Goal: Transaction & Acquisition: Purchase product/service

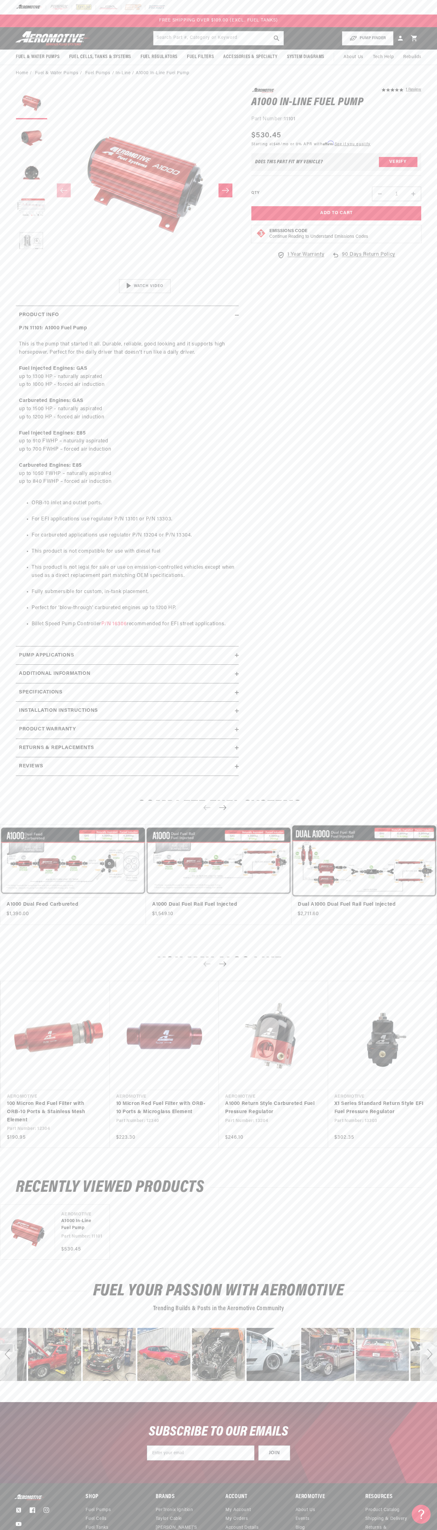
click at [114, 20] on div "FREE SHIPPING OVER $109.00 (EXCL. FUEL TANKS)" at bounding box center [218, 21] width 437 height 13
click at [427, 1508] on div at bounding box center [421, 1514] width 19 height 19
click at [271, 1529] on html "Skip to content Your cart Your cart is empty Loading... You may also like Subto…" at bounding box center [218, 765] width 437 height 1530
click at [27, 280] on slider-component "Gallery Viewer" at bounding box center [32, 190] width 32 height 205
